Goal: Find specific page/section: Find specific page/section

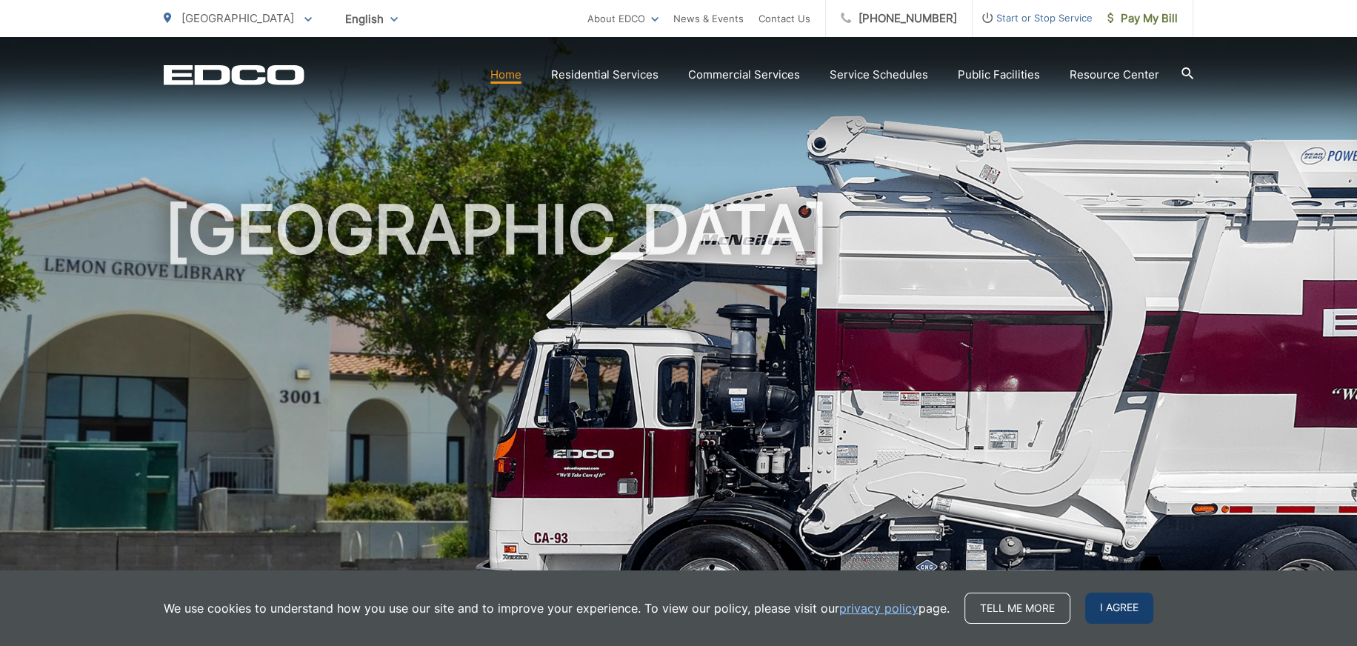
click at [1111, 610] on span "I agree" at bounding box center [1119, 607] width 68 height 31
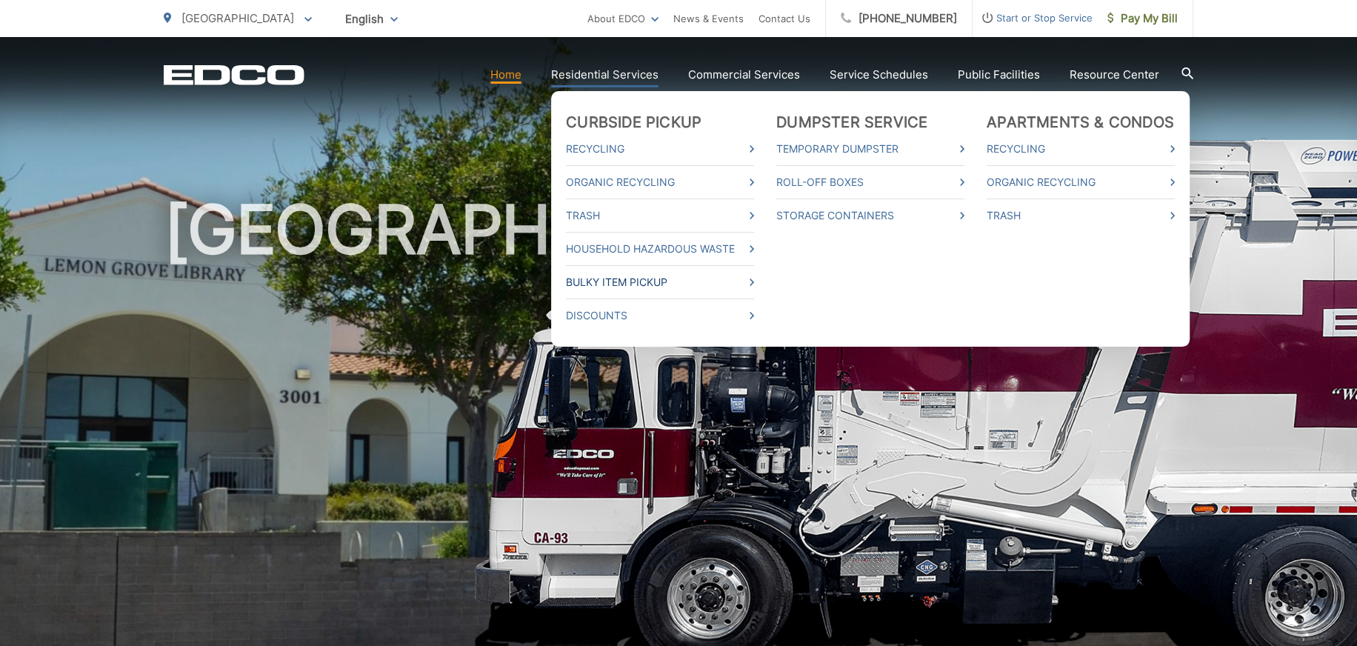
click at [637, 287] on link "Bulky Item Pickup" at bounding box center [660, 282] width 188 height 18
